Goal: Task Accomplishment & Management: Manage account settings

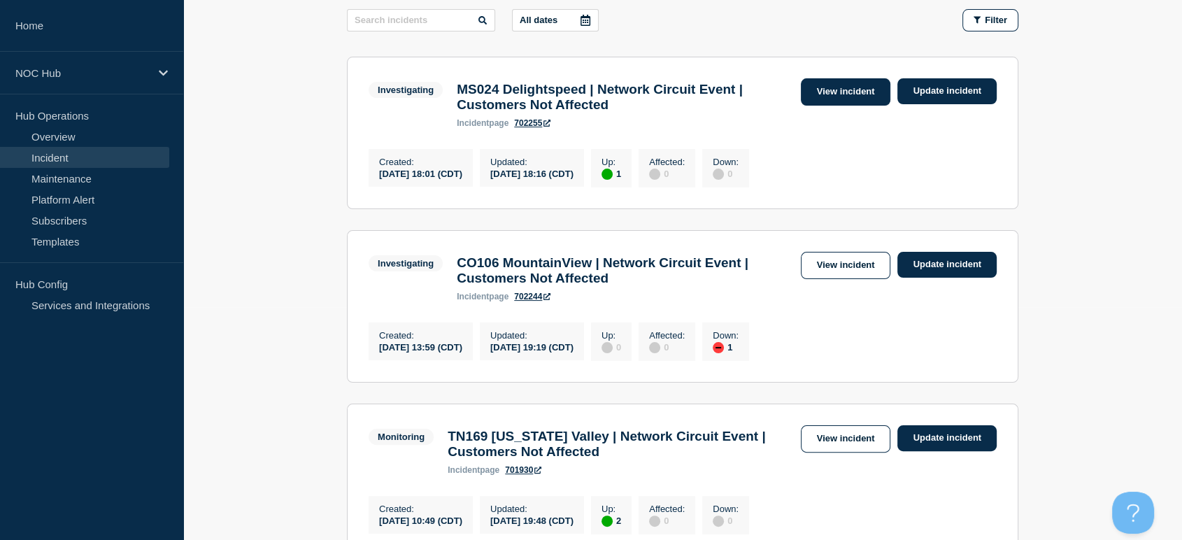
click at [837, 95] on link "View incident" at bounding box center [846, 91] width 90 height 27
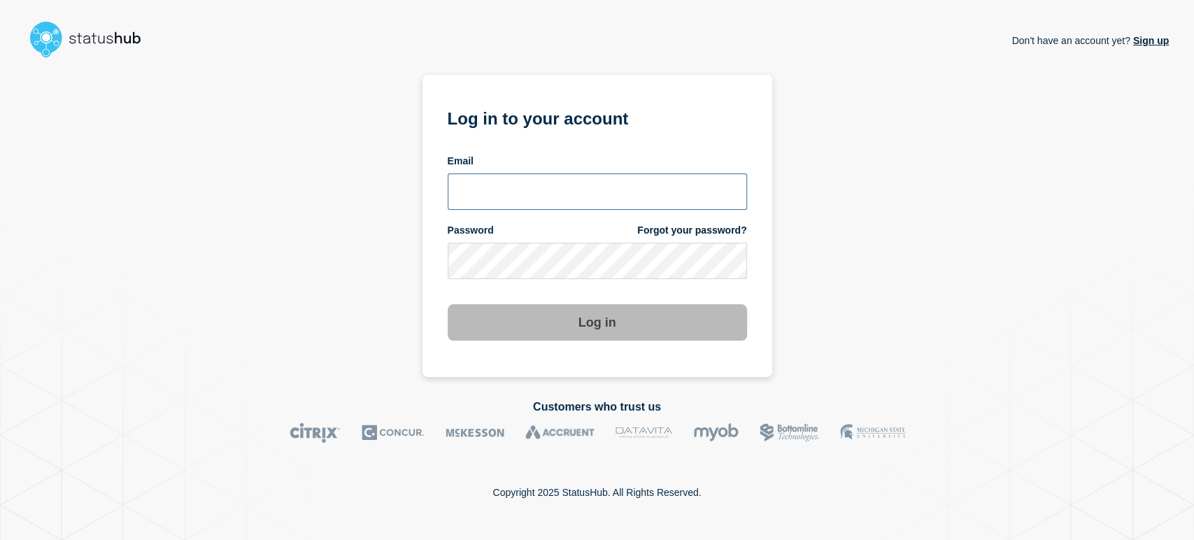
click at [472, 201] on input "email input" at bounding box center [597, 191] width 299 height 36
click at [520, 183] on input "email input" at bounding box center [597, 191] width 299 height 36
type input "sean.webb@conexon.us"
click at [448, 304] on button "Log in" at bounding box center [597, 322] width 299 height 36
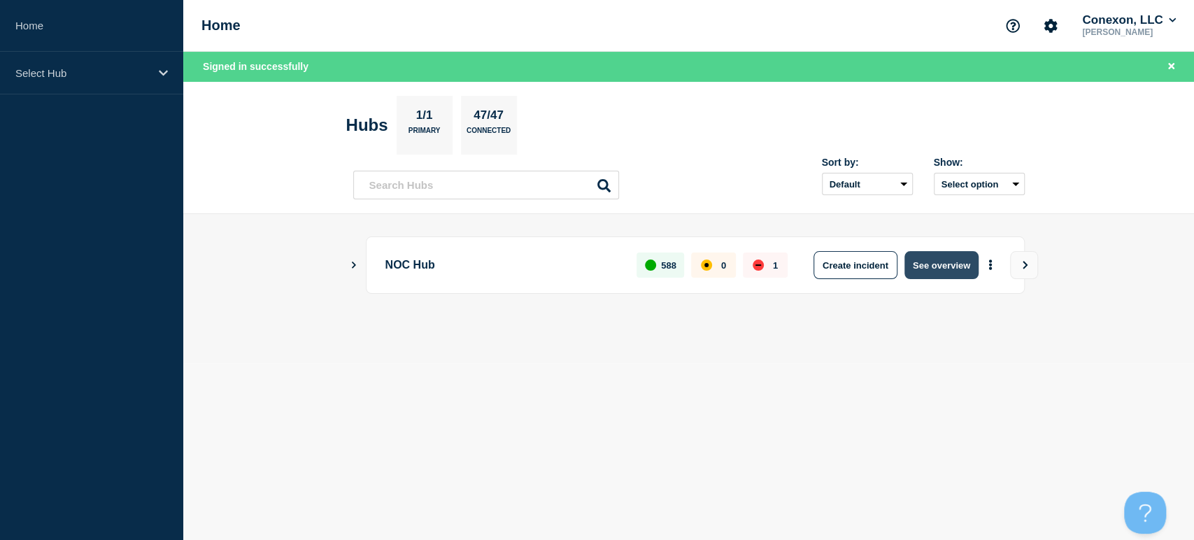
click at [933, 265] on button "See overview" at bounding box center [941, 265] width 74 height 28
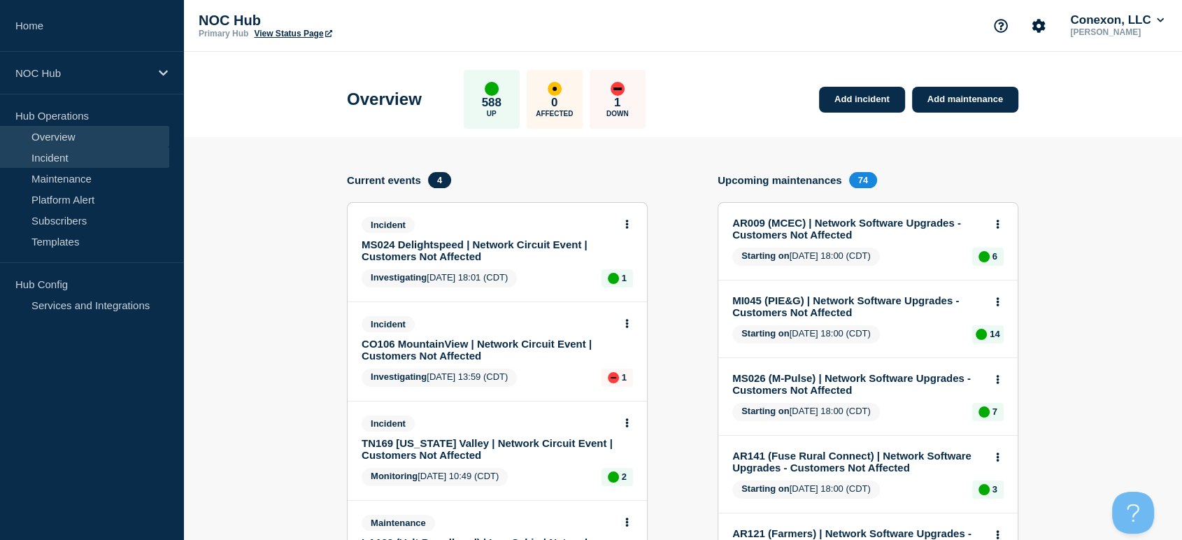
click at [73, 160] on link "Incident" at bounding box center [84, 157] width 169 height 21
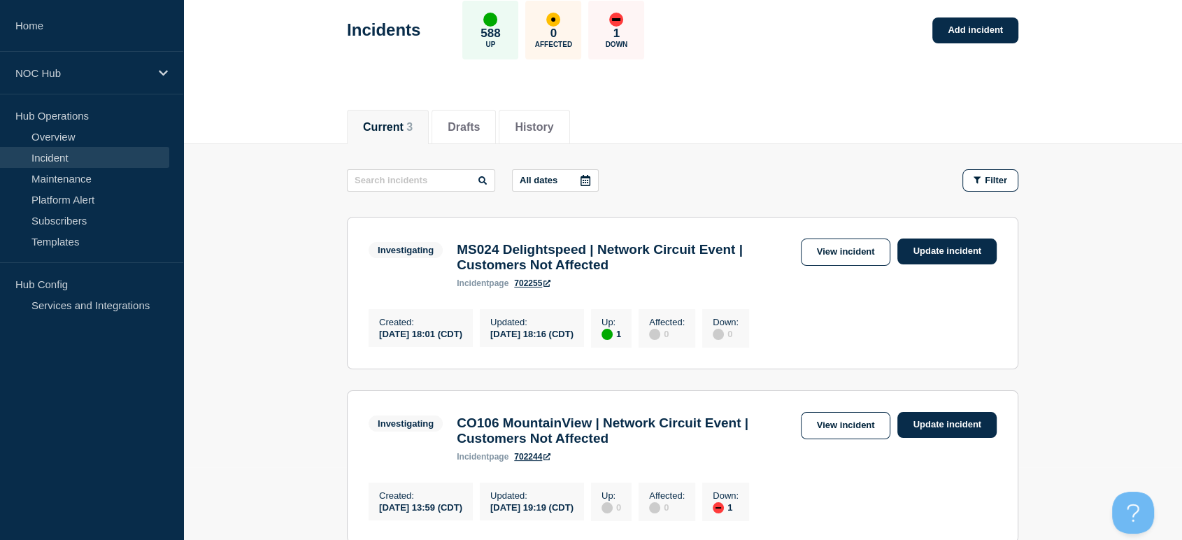
scroll to position [233, 0]
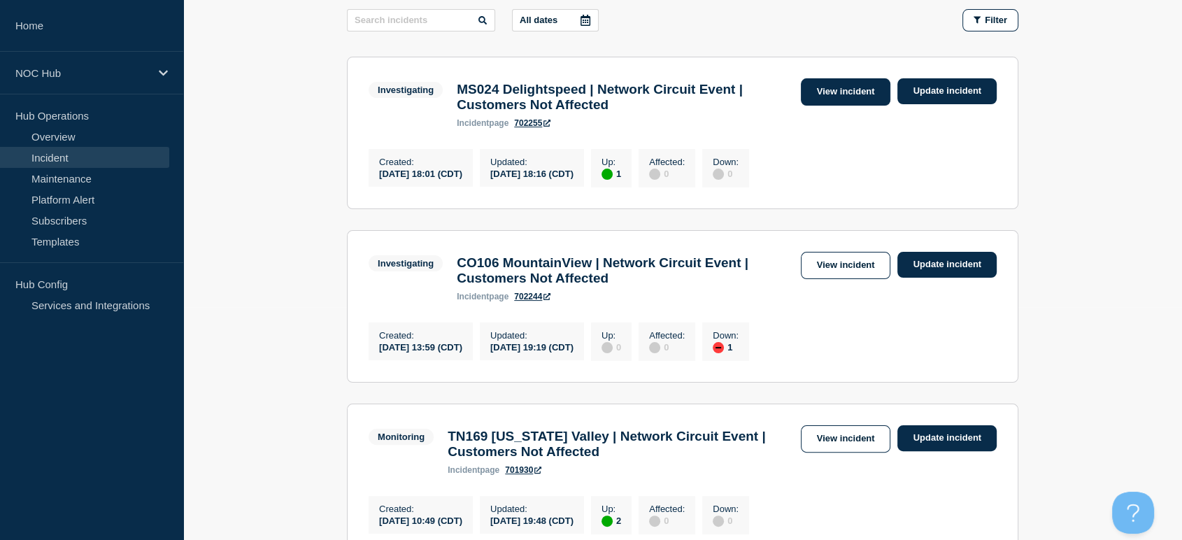
click at [828, 100] on link "View incident" at bounding box center [846, 91] width 90 height 27
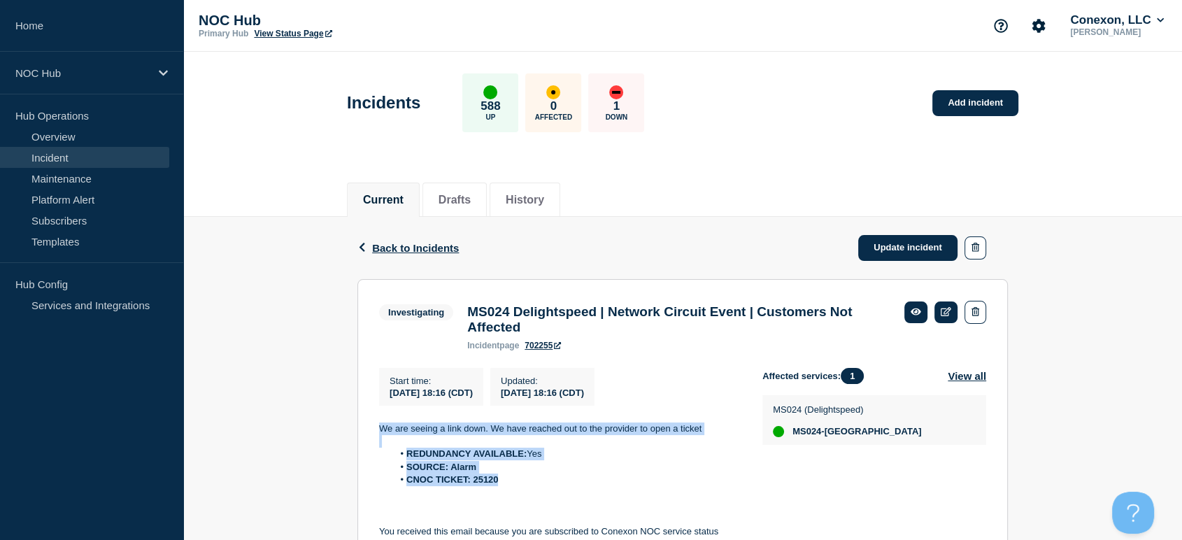
drag, startPoint x: 376, startPoint y: 432, endPoint x: 568, endPoint y: 493, distance: 201.3
click at [568, 493] on section "Investigating MS024 Delightspeed | Network Circuit Event | Customers Not Affect…" at bounding box center [682, 445] width 651 height 333
copy div "We are seeing a link down. We have reached out to the provider to open a ticket…"
click at [876, 242] on link "Update incident" at bounding box center [907, 248] width 99 height 26
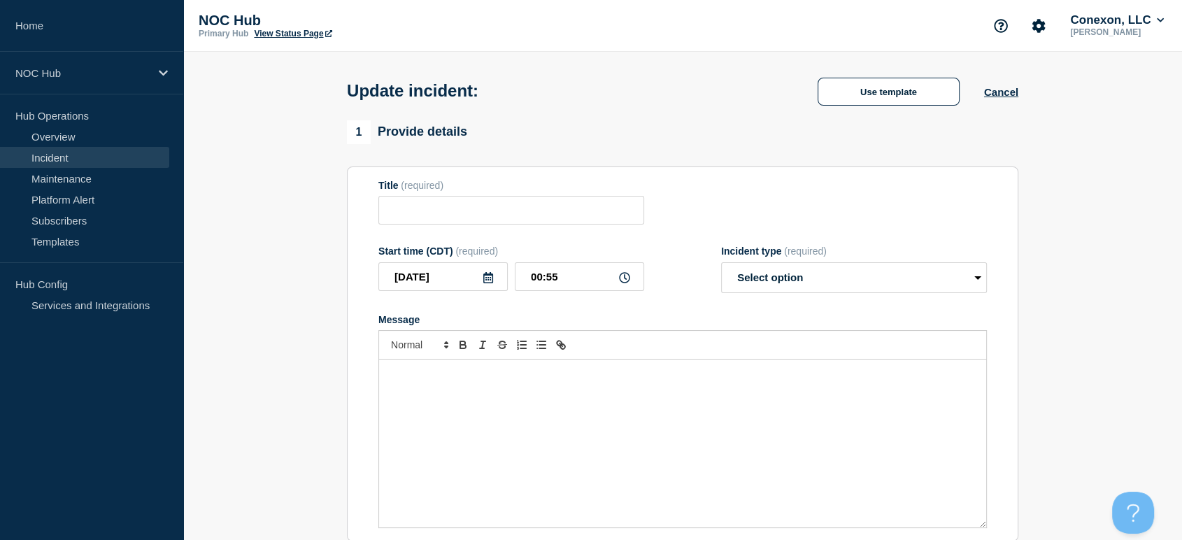
type input "MS024 Delightspeed | Network Circuit Event | Customers Not Affected"
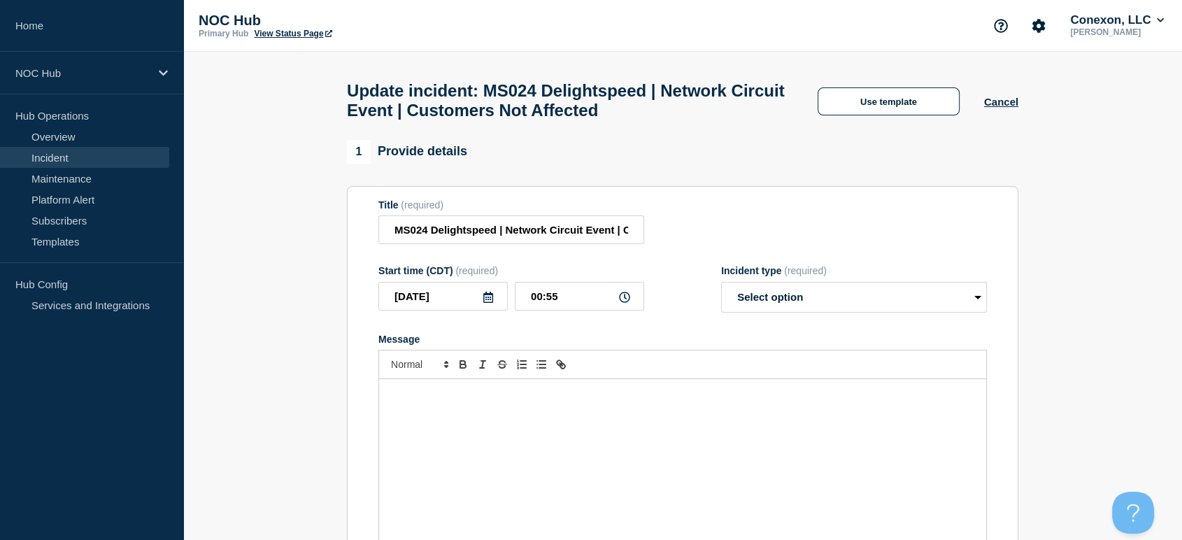
scroll to position [155, 0]
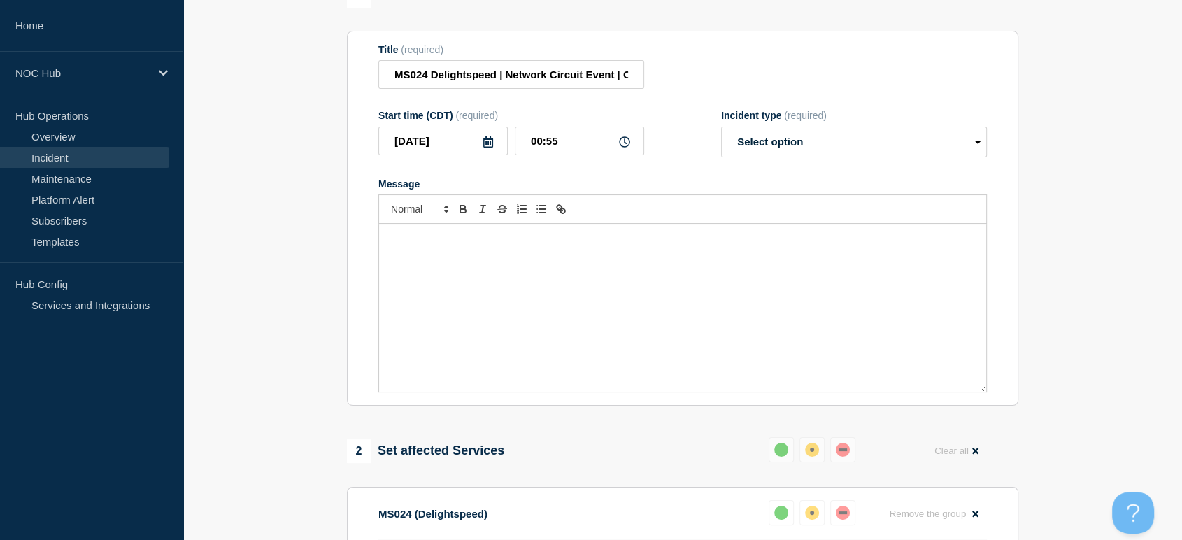
click at [597, 224] on div at bounding box center [682, 208] width 609 height 29
click at [634, 245] on p "Message" at bounding box center [683, 238] width 586 height 13
click at [789, 146] on select "Select option Investigating Identified Monitoring Resolved" at bounding box center [854, 142] width 266 height 31
select select "resolved"
click at [721, 134] on select "Select option Investigating Identified Monitoring Resolved" at bounding box center [854, 142] width 266 height 31
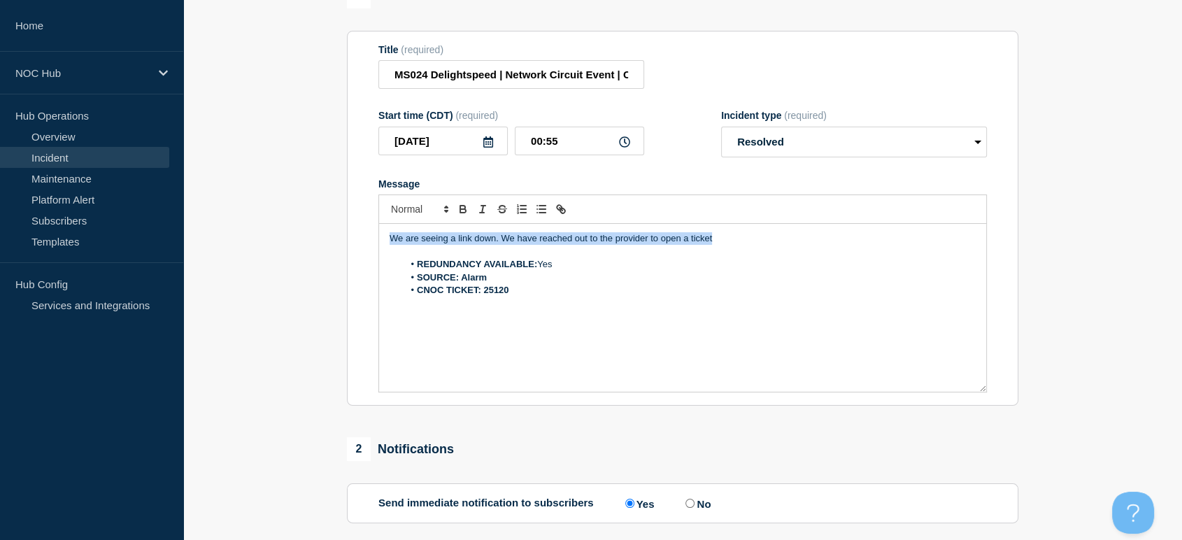
drag, startPoint x: 783, startPoint y: 251, endPoint x: 285, endPoint y: 233, distance: 498.4
click at [285, 233] on section "1 Provide details Title (required) MS024 Delightspeed | Network Circuit Event |…" at bounding box center [682, 381] width 999 height 793
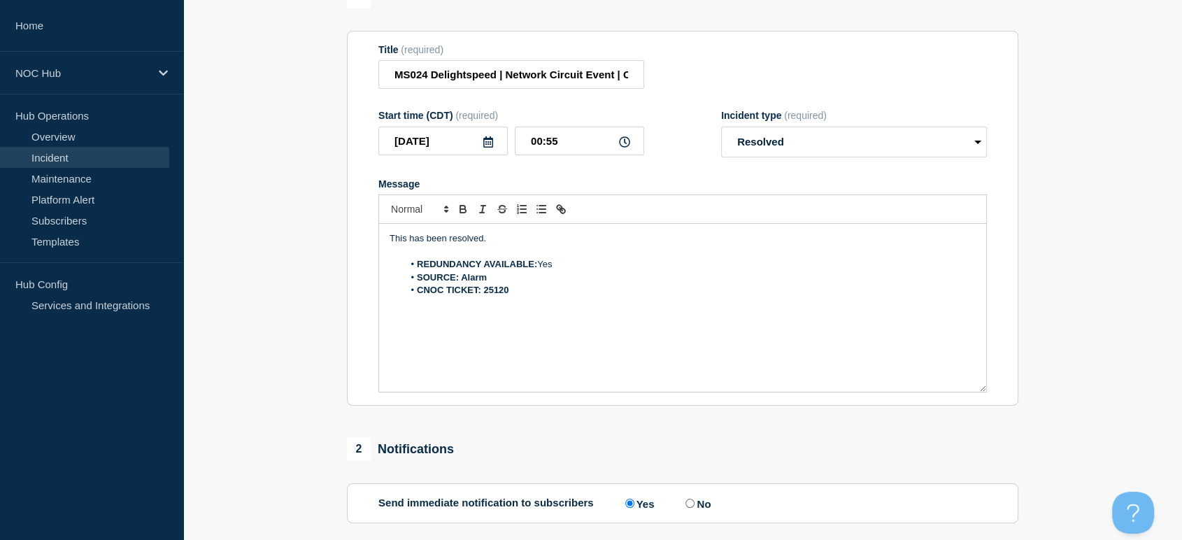
scroll to position [423, 0]
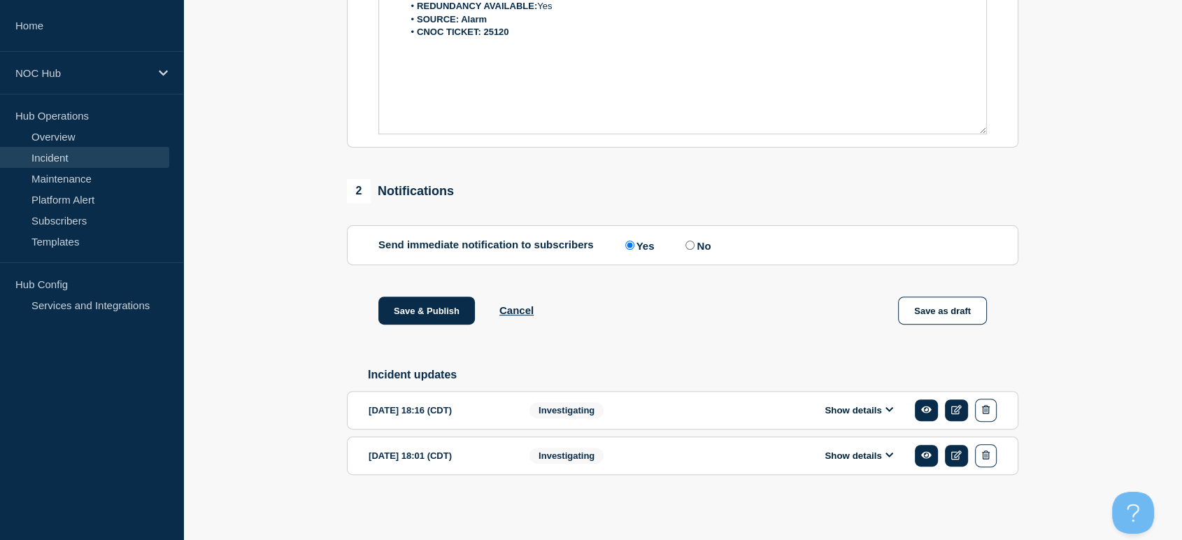
click at [691, 246] on input "No" at bounding box center [690, 245] width 9 height 9
radio input "true"
radio input "false"
click at [434, 317] on button "Save & Publish" at bounding box center [426, 311] width 97 height 28
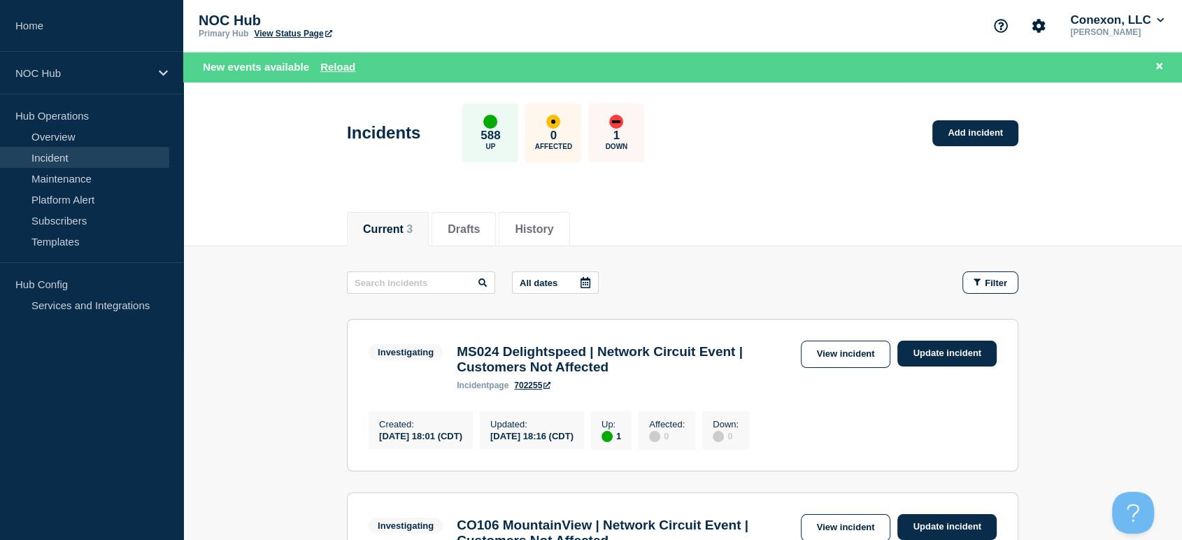
click at [1081, 218] on div "Current 3 Drafts History" at bounding box center [682, 222] width 999 height 48
click at [735, 122] on div "Incidents 588 Up 0 Affected 1 Down Add incident" at bounding box center [683, 127] width 703 height 85
